Goal: Transaction & Acquisition: Purchase product/service

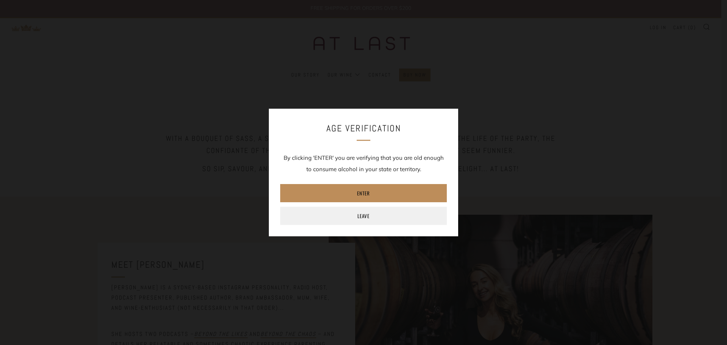
click at [355, 192] on link "Enter" at bounding box center [363, 193] width 166 height 18
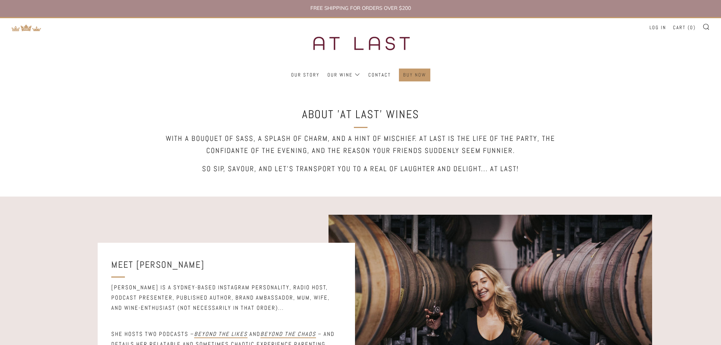
click at [409, 75] on link "Buy Now" at bounding box center [414, 75] width 23 height 12
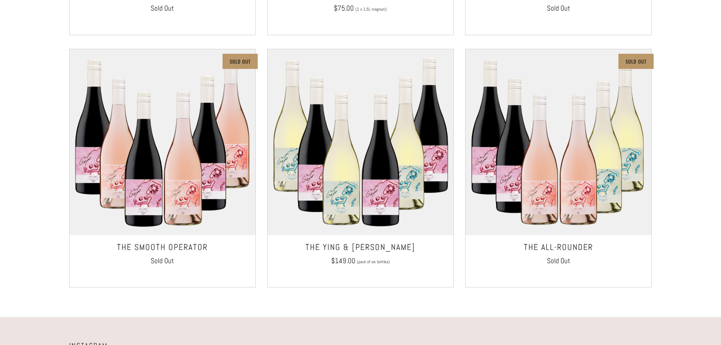
scroll to position [586, 0]
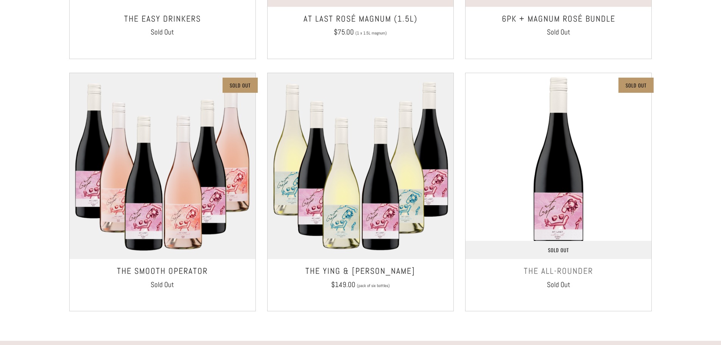
click at [634, 173] on img at bounding box center [558, 166] width 186 height 186
